Goal: Task Accomplishment & Management: Use online tool/utility

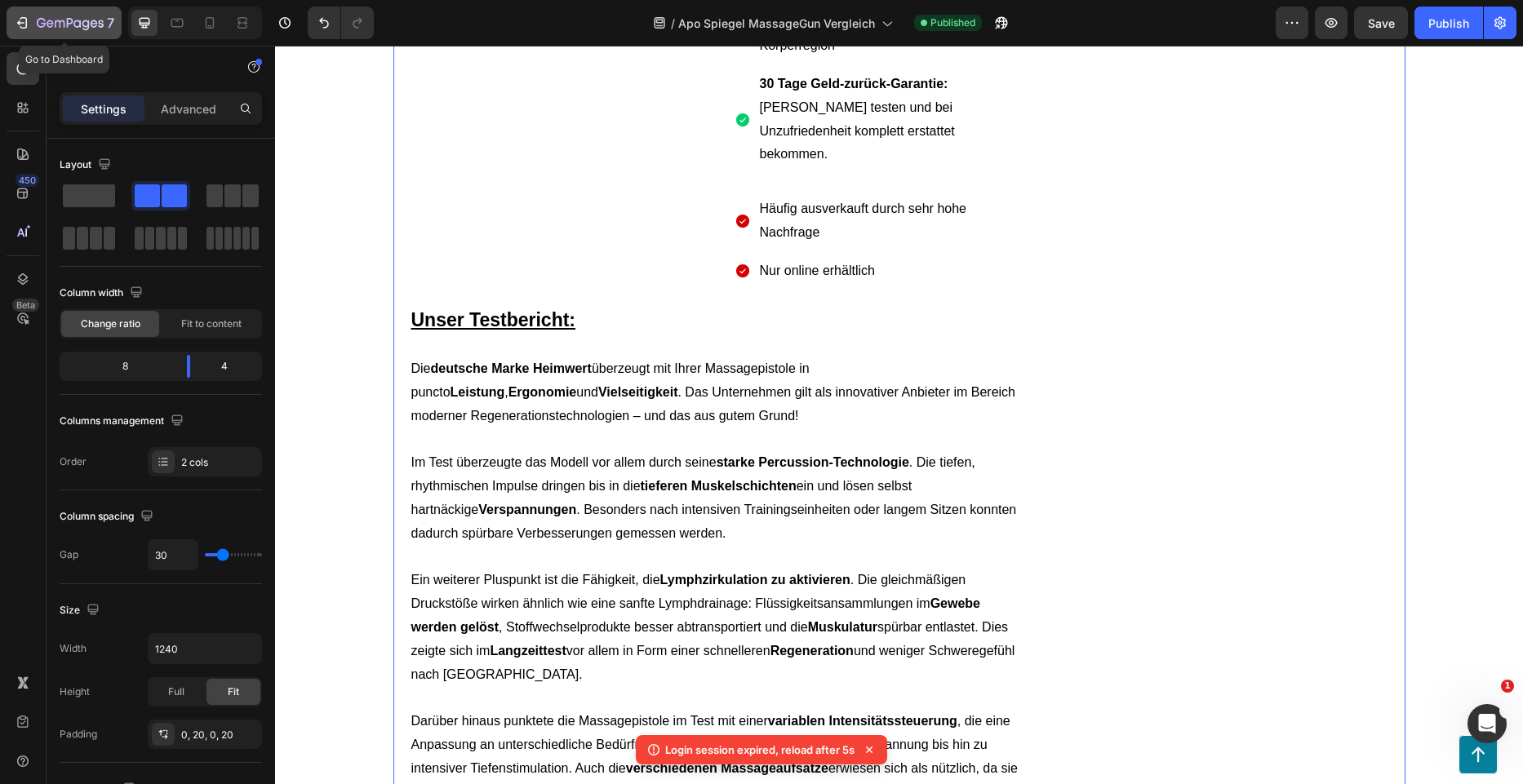
click at [34, 18] on div "7" at bounding box center [64, 23] width 101 height 20
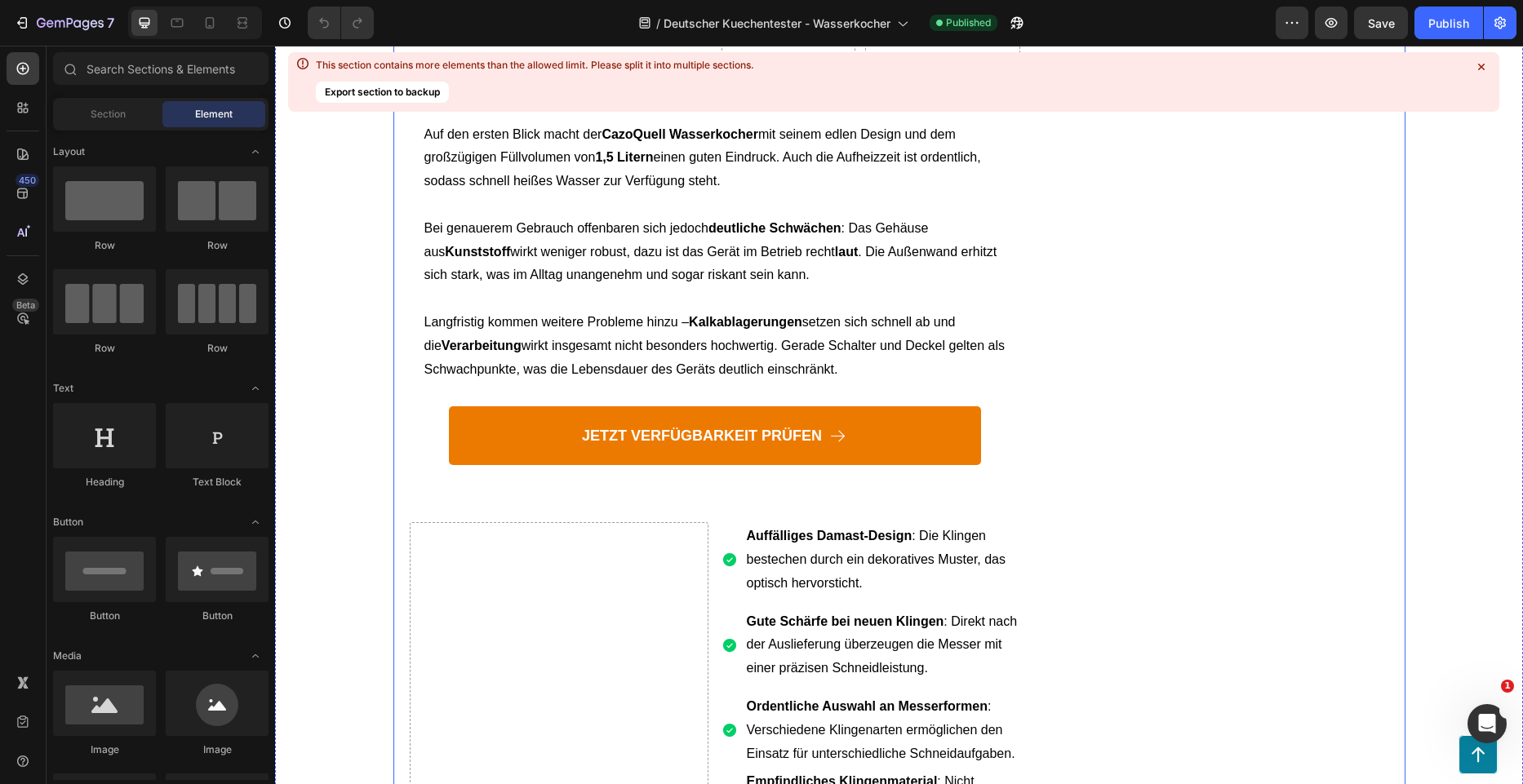
scroll to position [4814, 0]
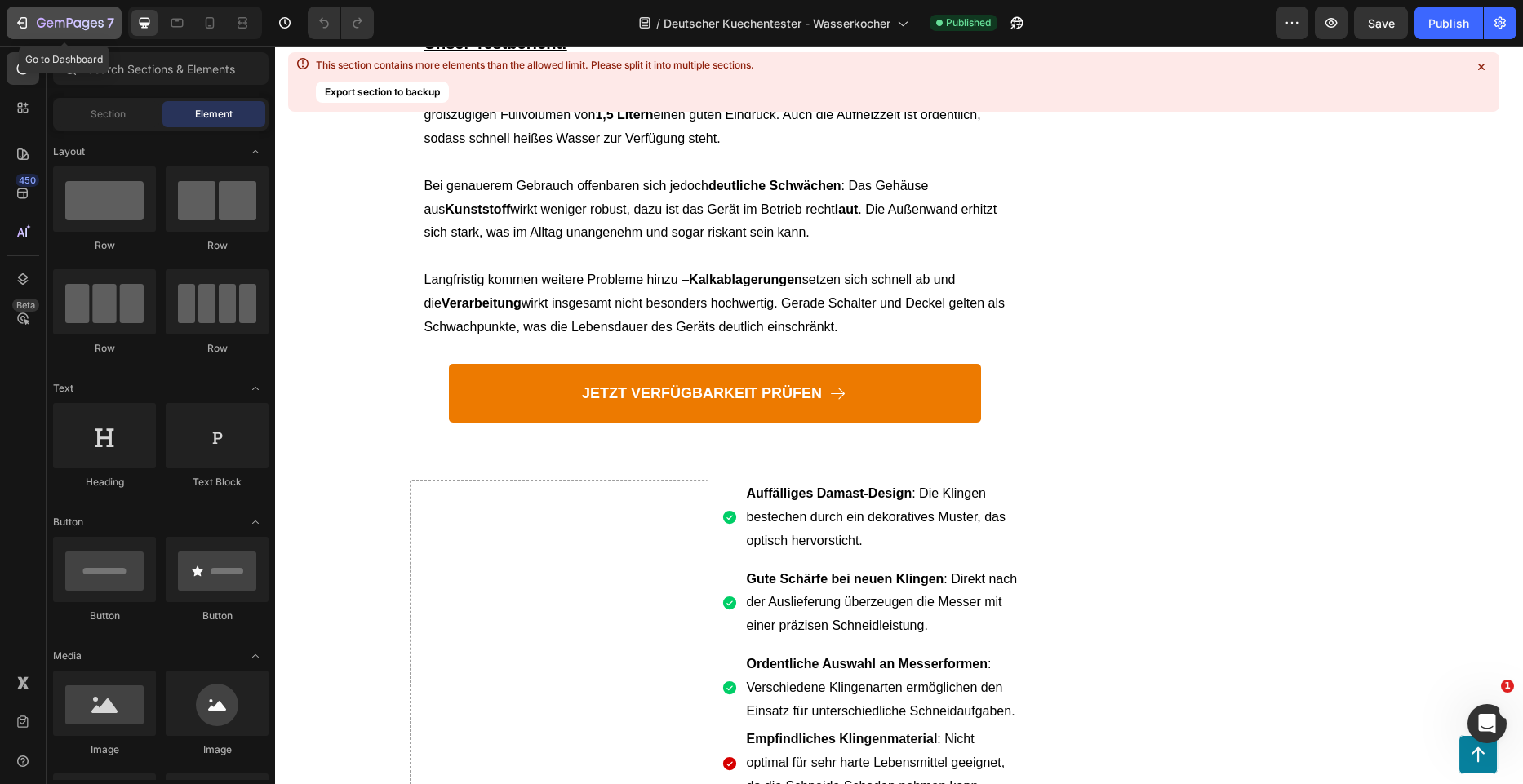
click at [38, 28] on icon "button" at bounding box center [70, 24] width 67 height 14
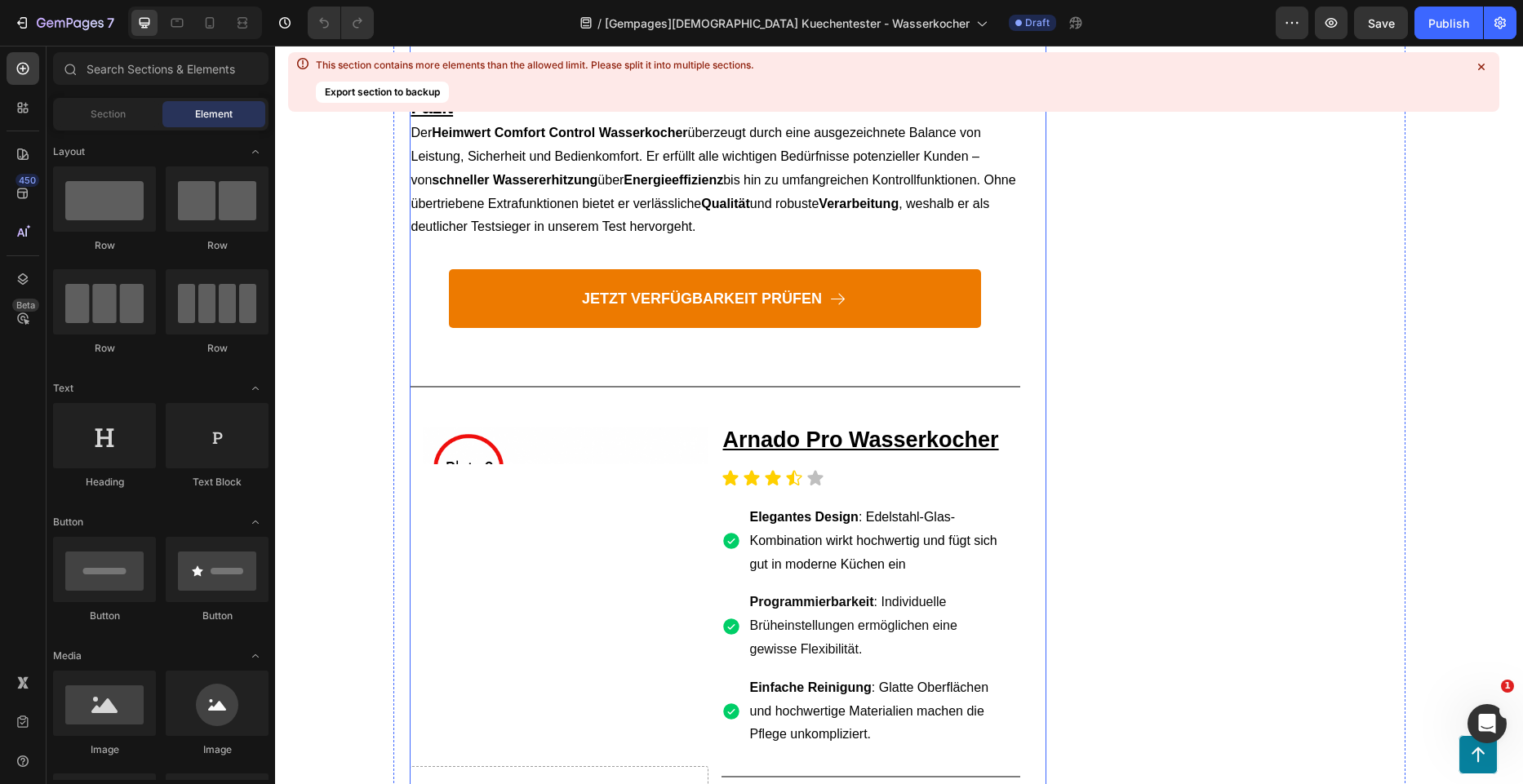
scroll to position [2040, 0]
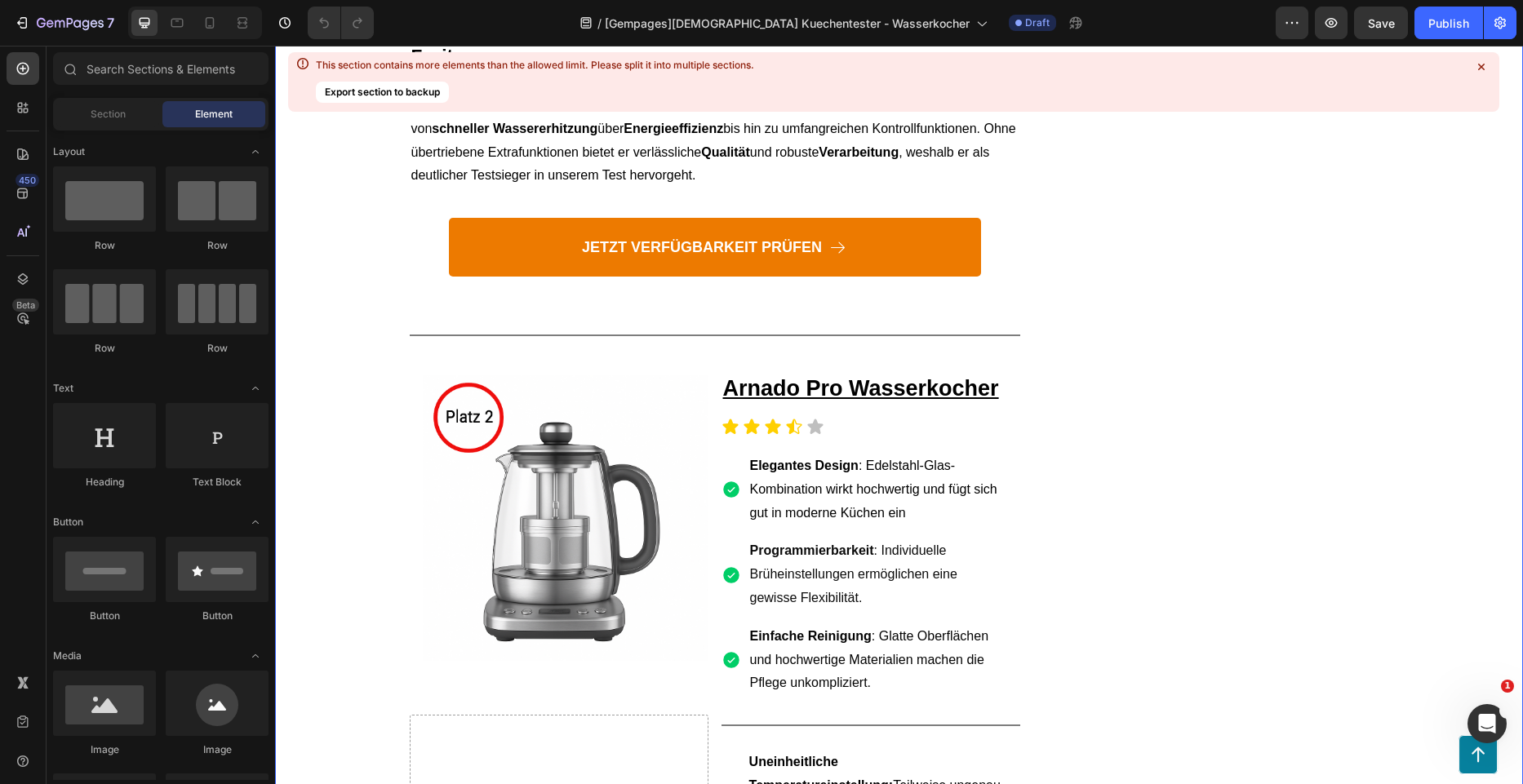
click at [1478, 69] on icon at bounding box center [1481, 66] width 6 height 6
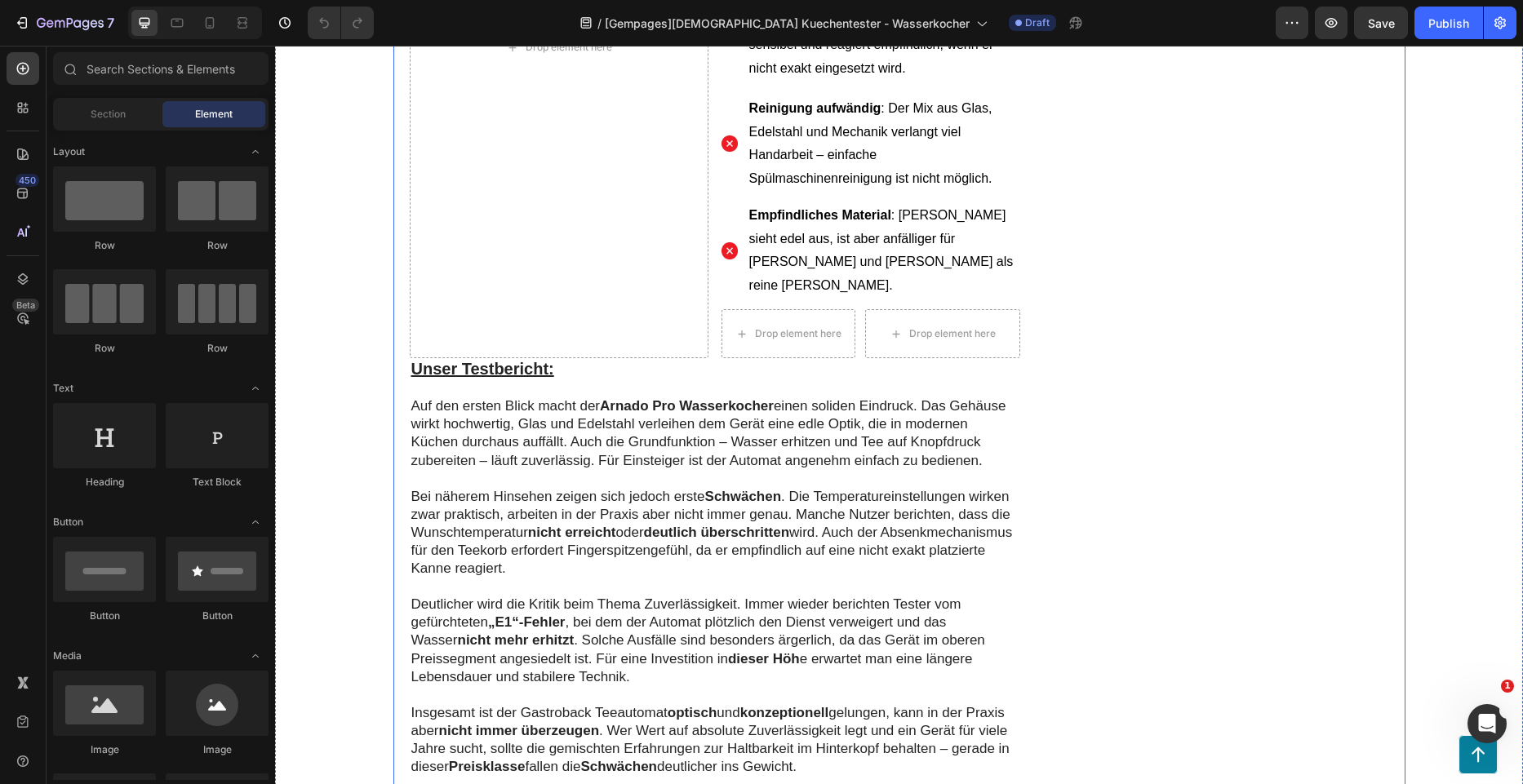
scroll to position [3019, 0]
